Goal: Task Accomplishment & Management: Manage account settings

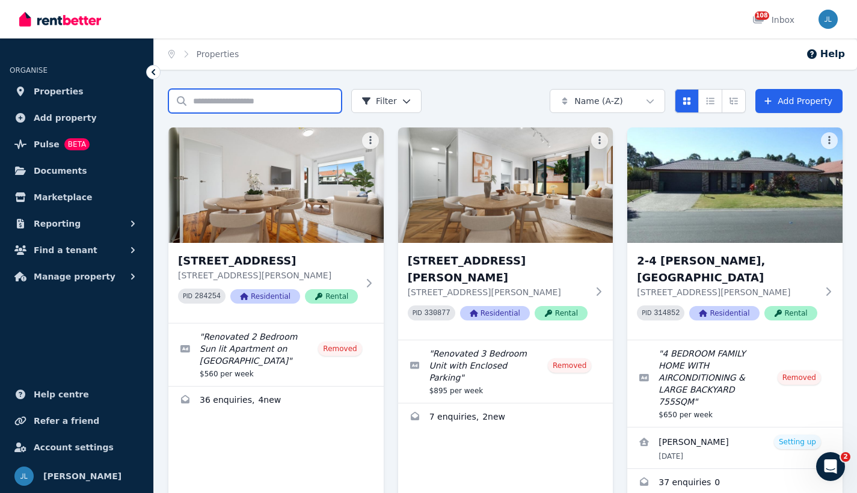
click at [266, 98] on input "Search properties" at bounding box center [254, 101] width 173 height 24
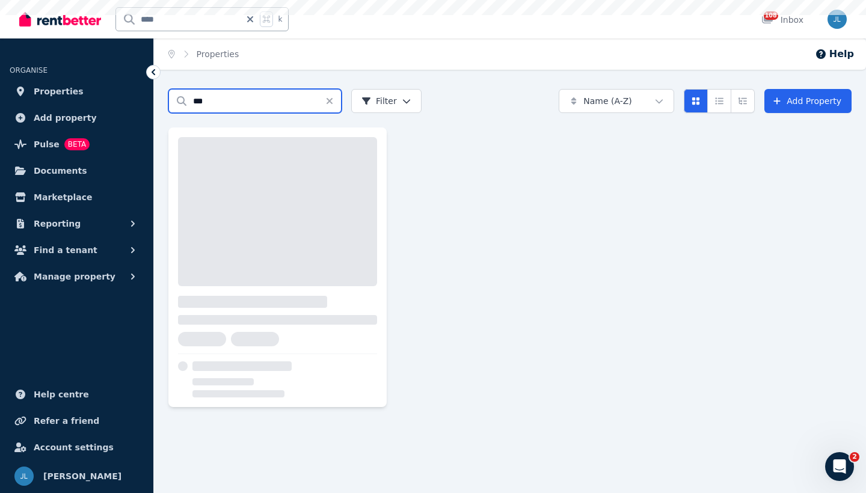
type input "***"
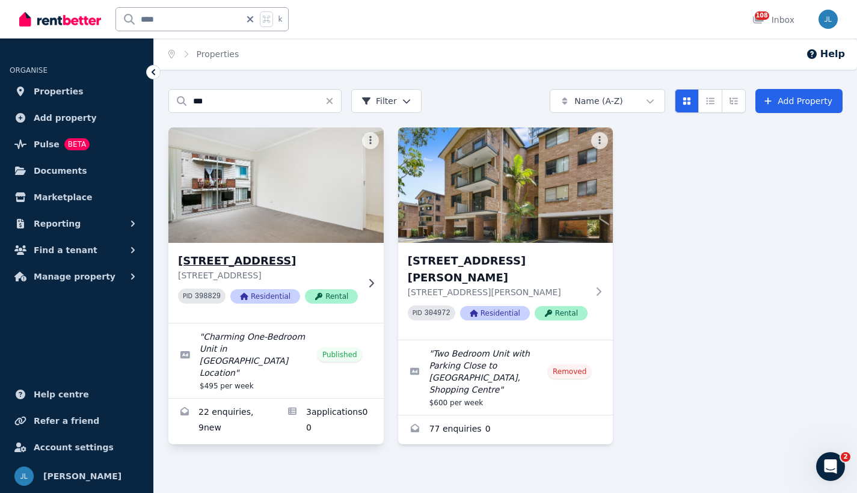
click at [186, 192] on img at bounding box center [276, 184] width 226 height 121
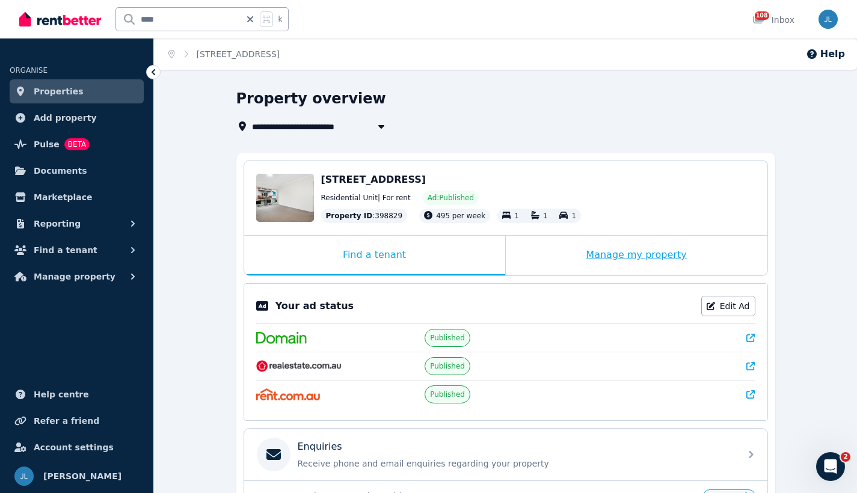
scroll to position [231, 0]
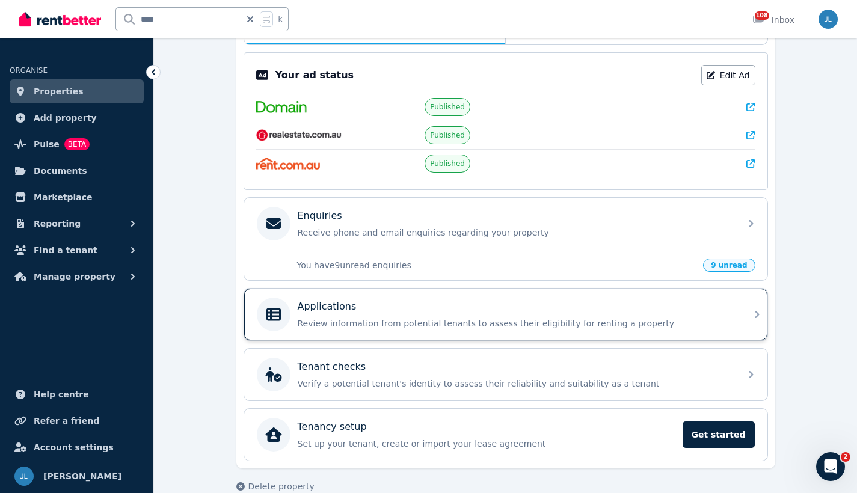
click at [539, 333] on div "Applications Review information from potential tenants to assess their eligibil…" at bounding box center [505, 315] width 523 height 52
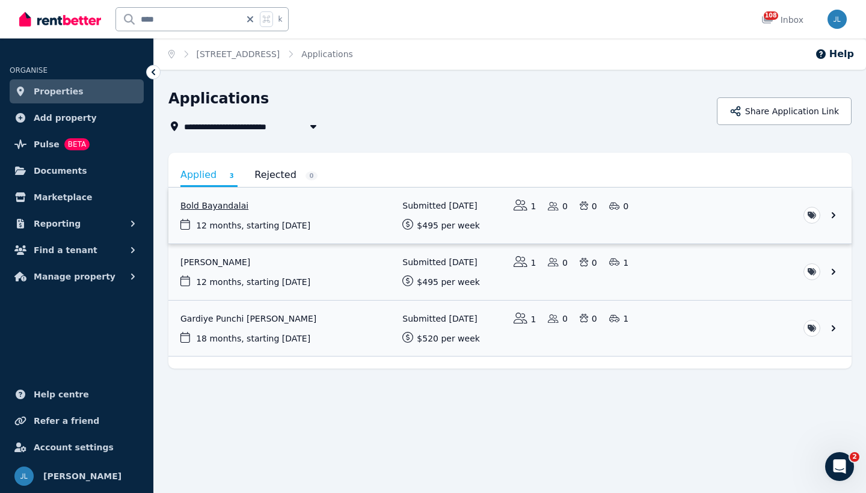
click at [756, 217] on link "View application: Bold Bayandalai" at bounding box center [509, 216] width 683 height 56
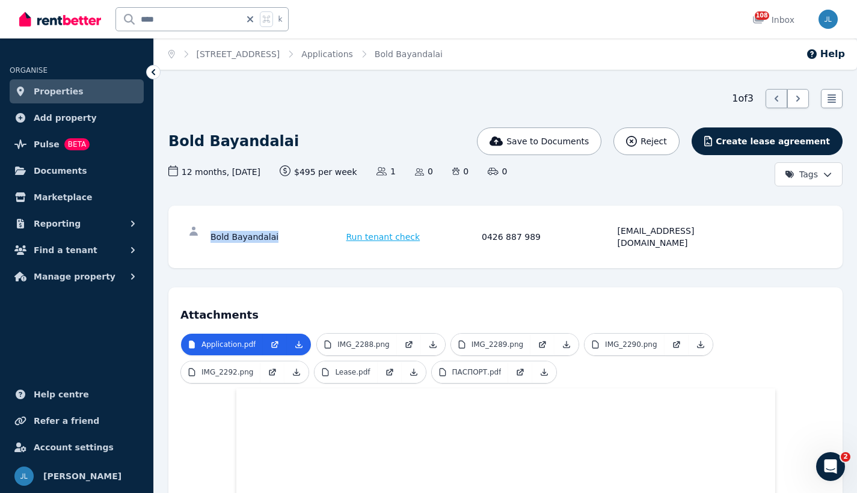
drag, startPoint x: 283, startPoint y: 230, endPoint x: 201, endPoint y: 236, distance: 82.0
click at [201, 236] on div "Bold Bayandalai Run tenant check 0426 887 989 [EMAIL_ADDRESS][DOMAIN_NAME]" at bounding box center [505, 237] width 650 height 38
copy div "Bold Bayandalai"
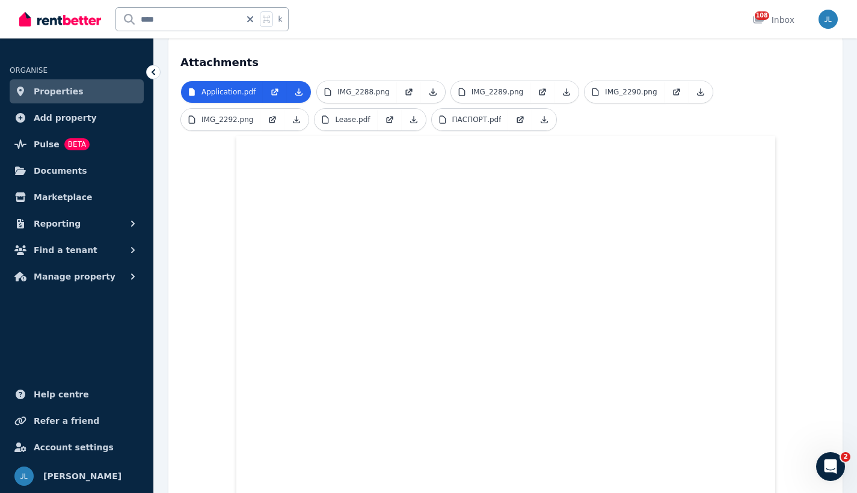
scroll to position [440, 0]
